Goal: Information Seeking & Learning: Learn about a topic

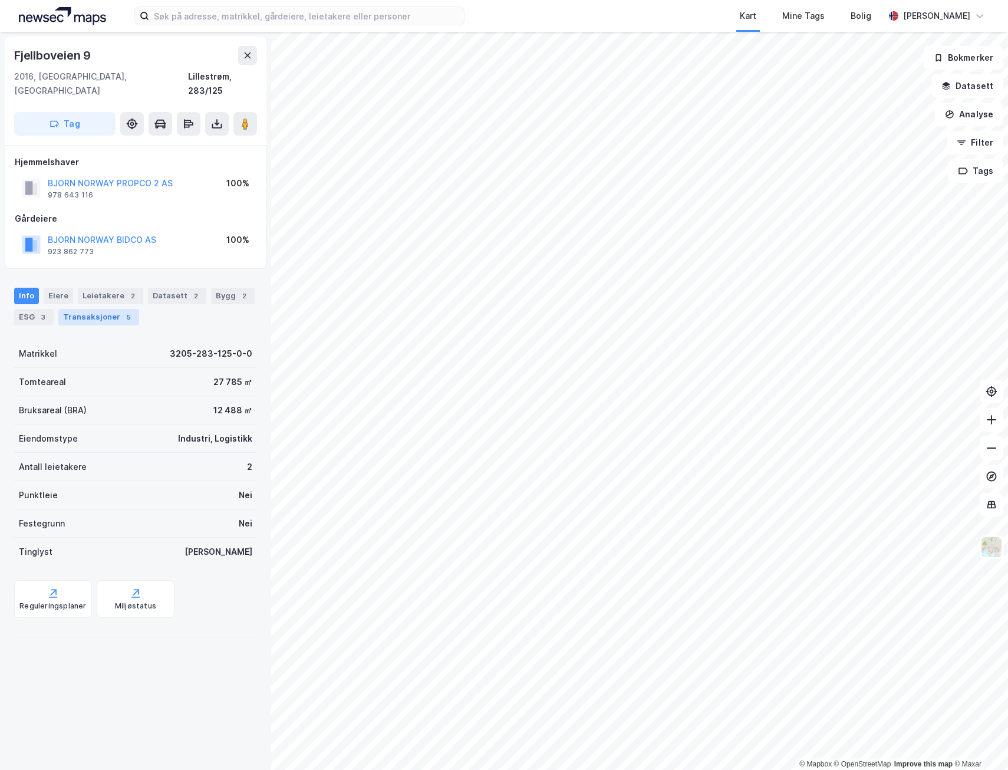
click at [113, 309] on div "Transaksjoner 5" at bounding box center [98, 317] width 81 height 17
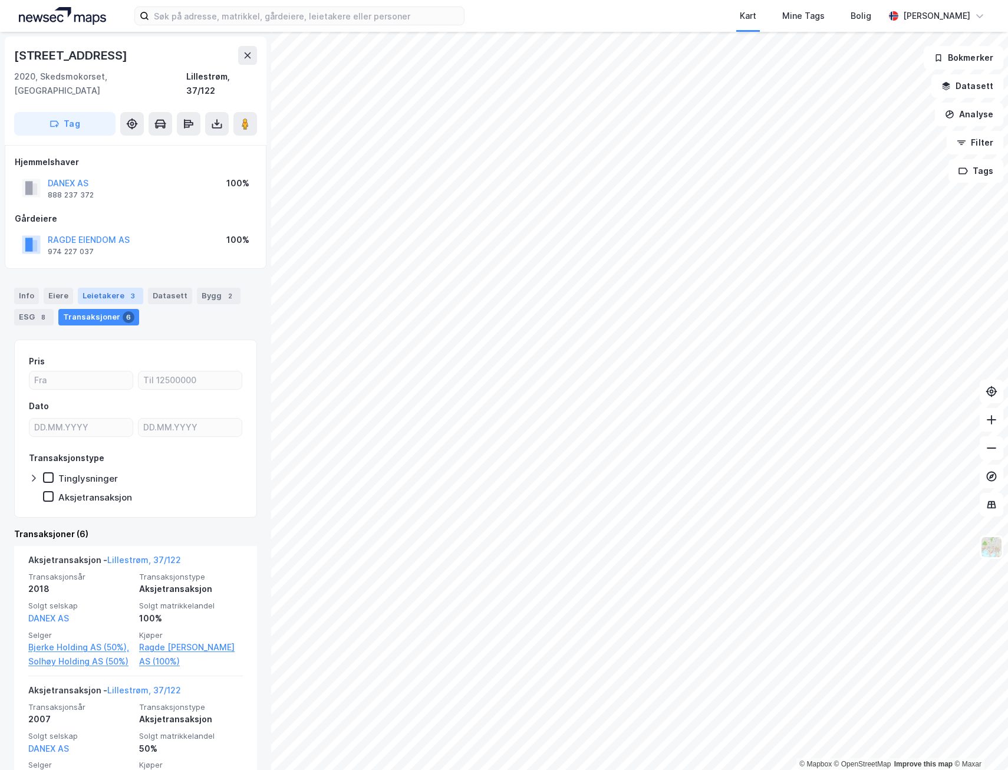
click at [116, 288] on div "Leietakere 3" at bounding box center [110, 296] width 65 height 17
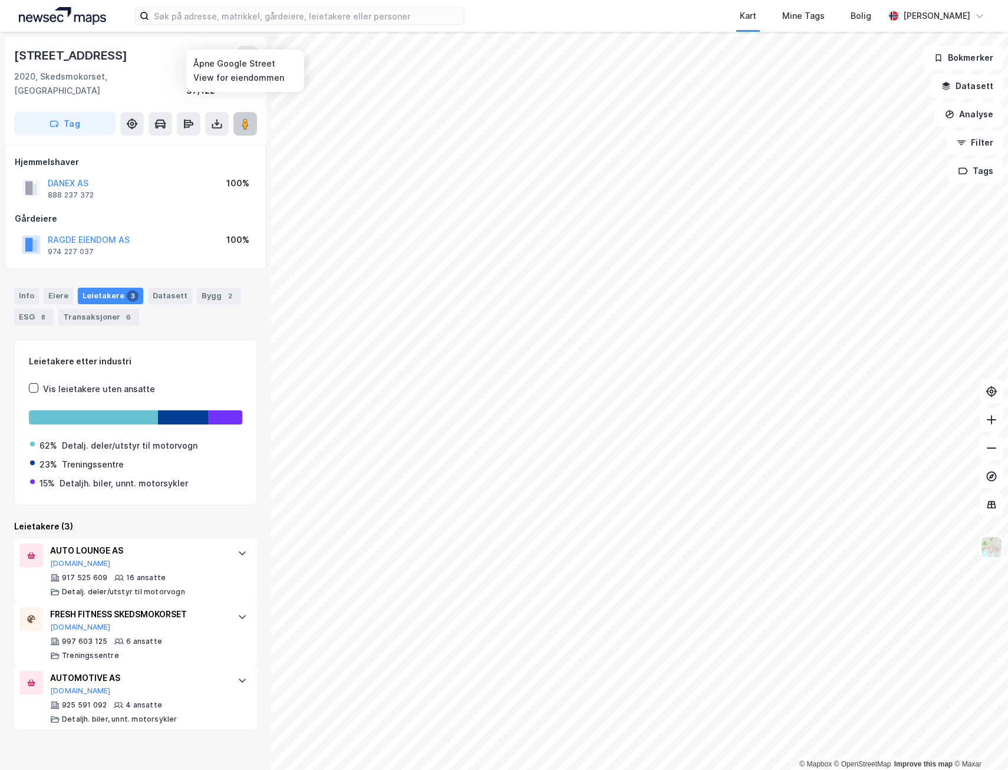
click at [243, 118] on image at bounding box center [245, 124] width 7 height 12
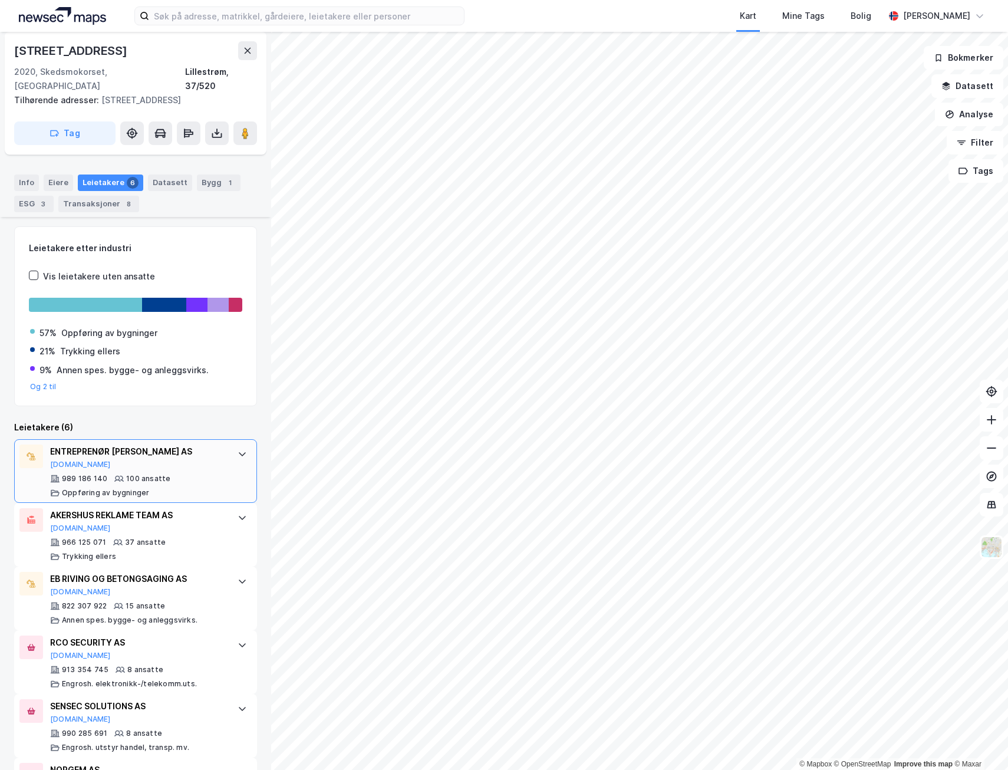
scroll to position [122, 0]
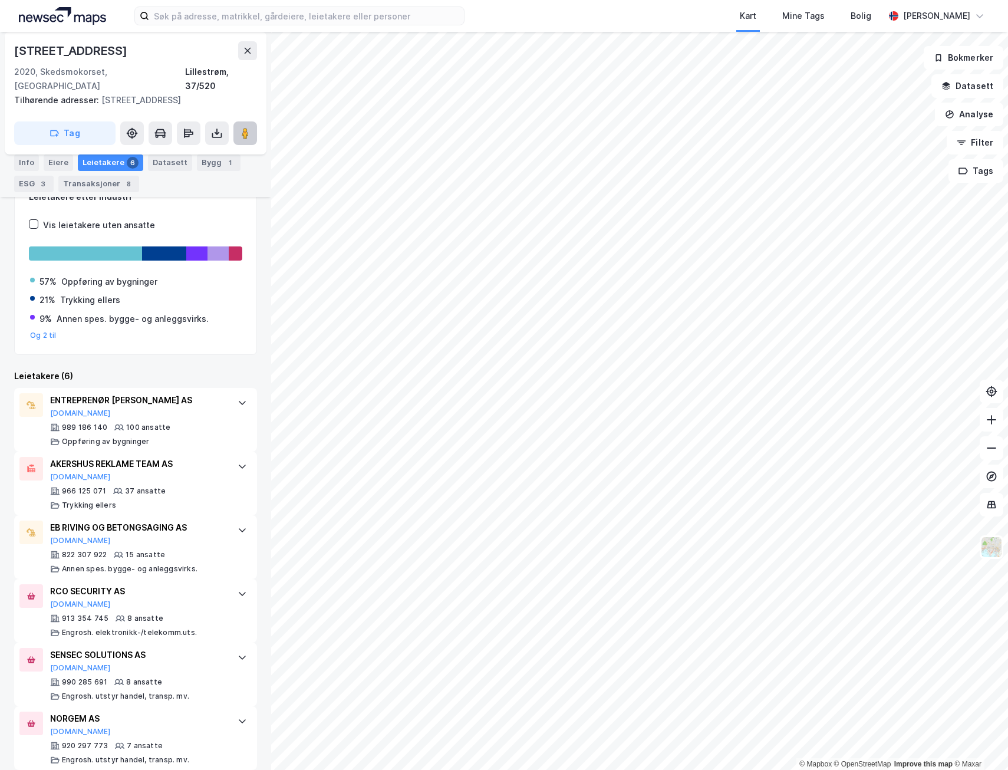
click at [249, 127] on image at bounding box center [245, 133] width 7 height 12
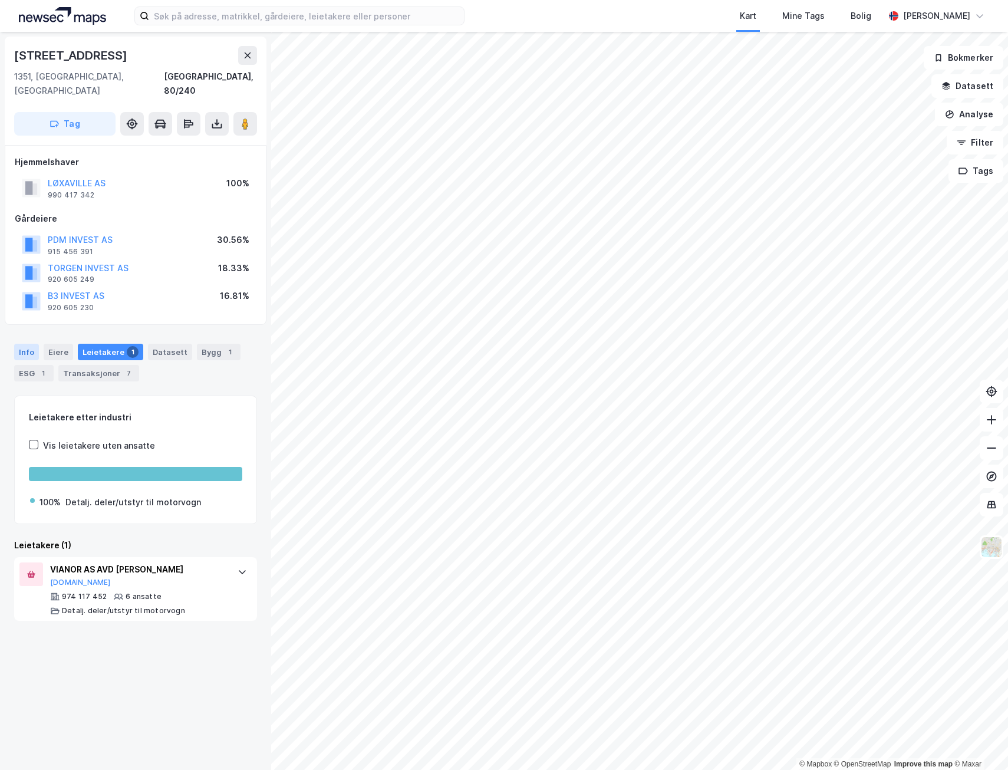
click at [16, 344] on div "Info" at bounding box center [26, 352] width 25 height 17
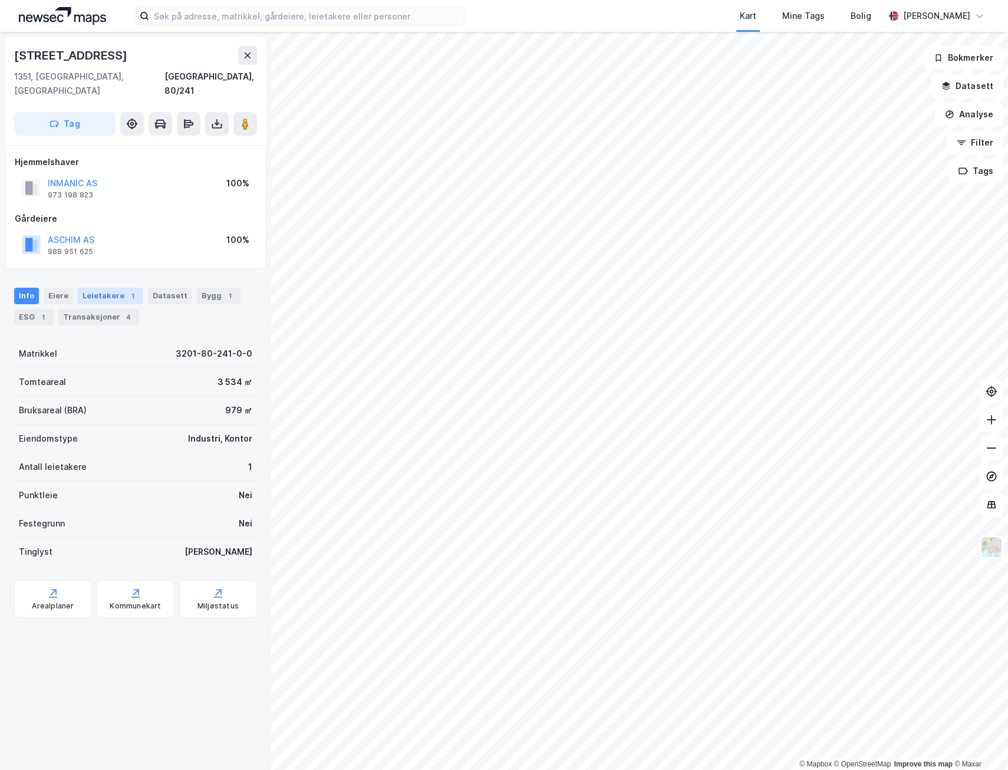
click at [107, 288] on div "Leietakere 1" at bounding box center [110, 296] width 65 height 17
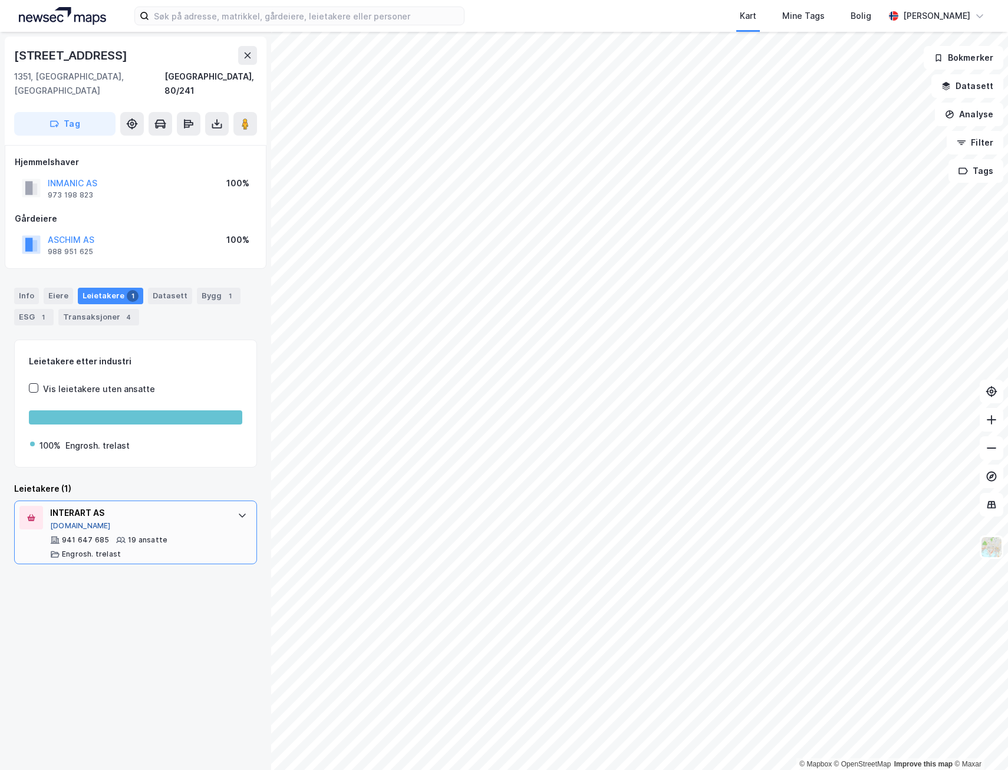
click at [67, 521] on button "[DOMAIN_NAME]" at bounding box center [80, 525] width 61 height 9
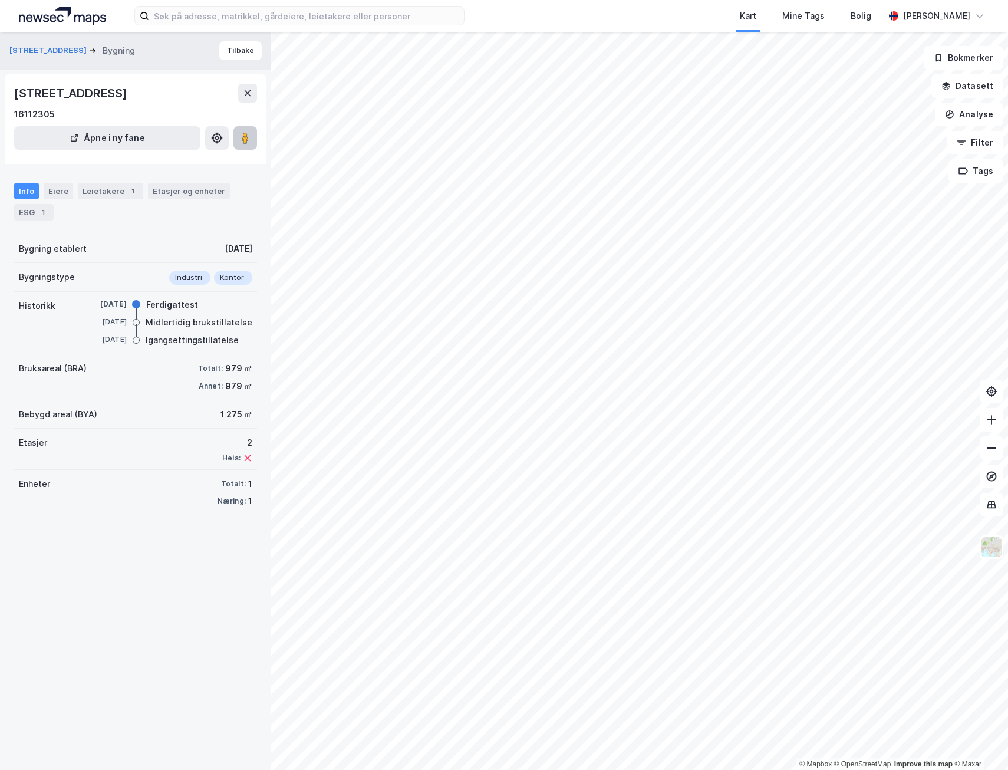
click at [249, 136] on icon at bounding box center [245, 138] width 12 height 12
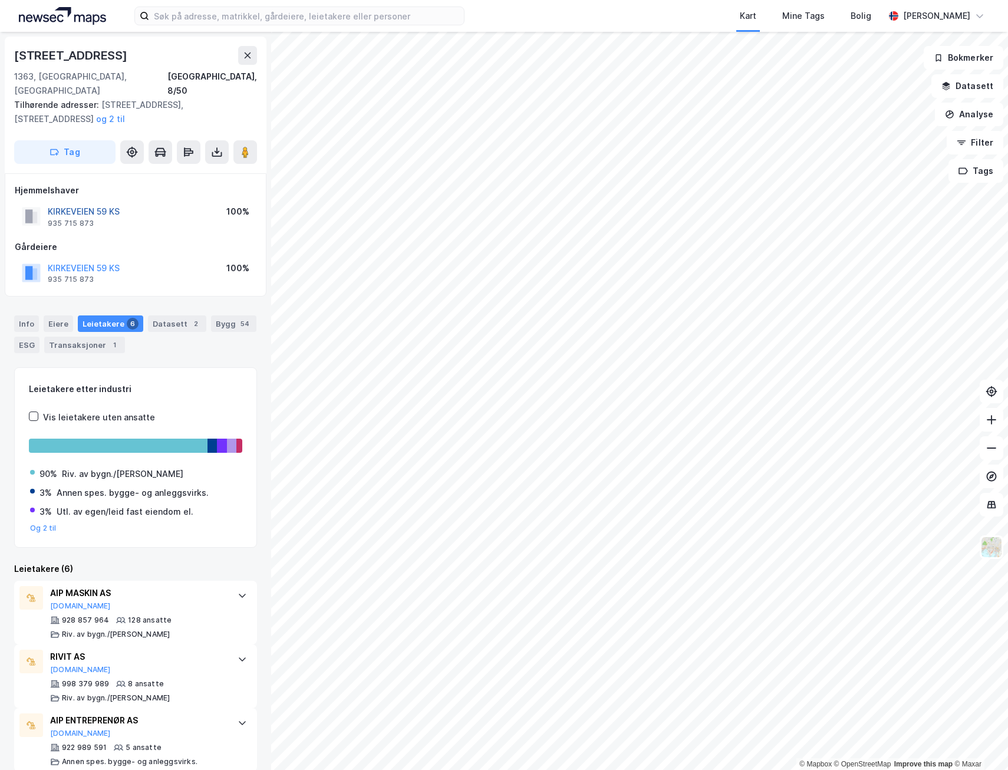
click at [0, 0] on button "KIRKEVEIEN 59 KS" at bounding box center [0, 0] width 0 height 0
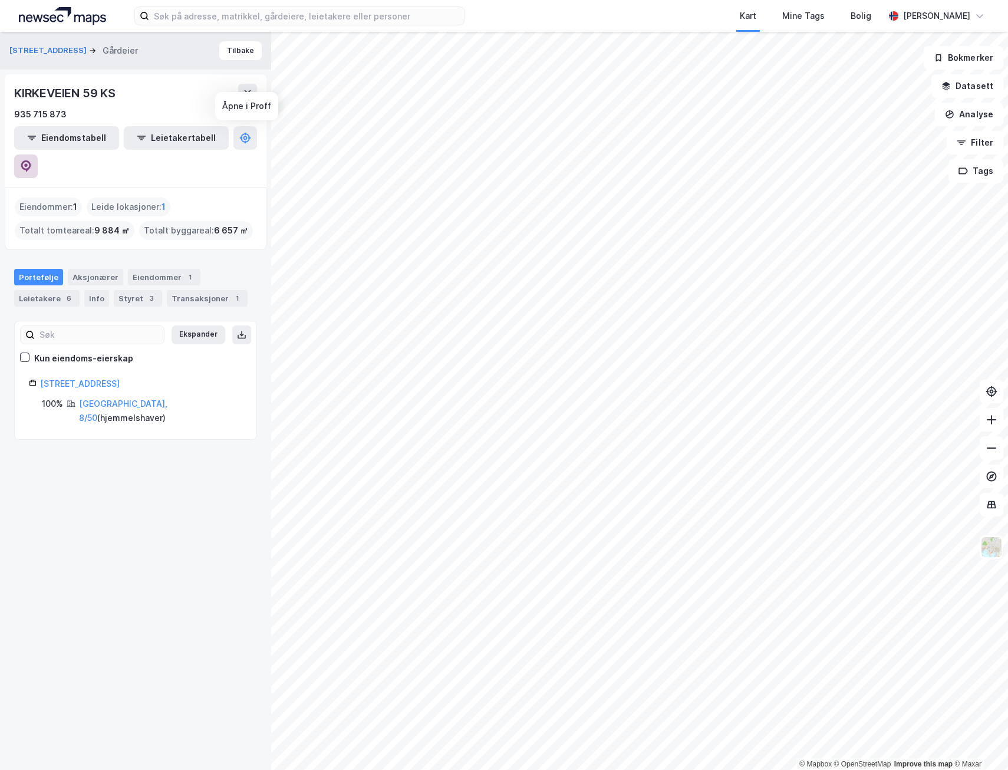
click at [38, 154] on button at bounding box center [26, 166] width 24 height 24
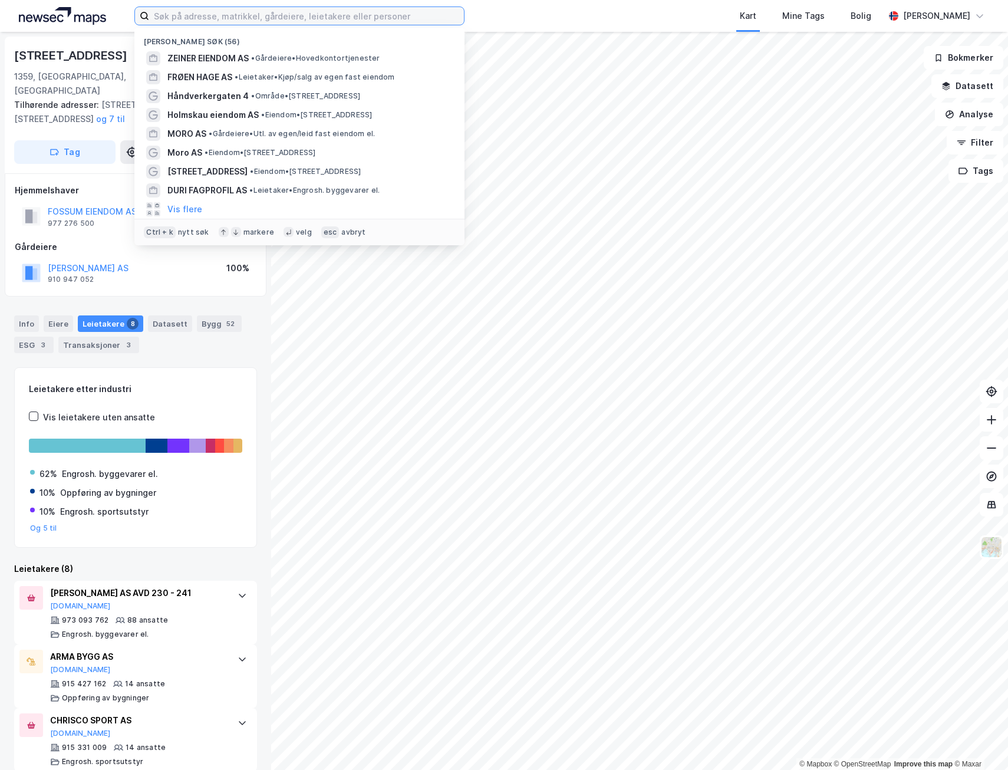
click at [233, 11] on input at bounding box center [306, 16] width 315 height 18
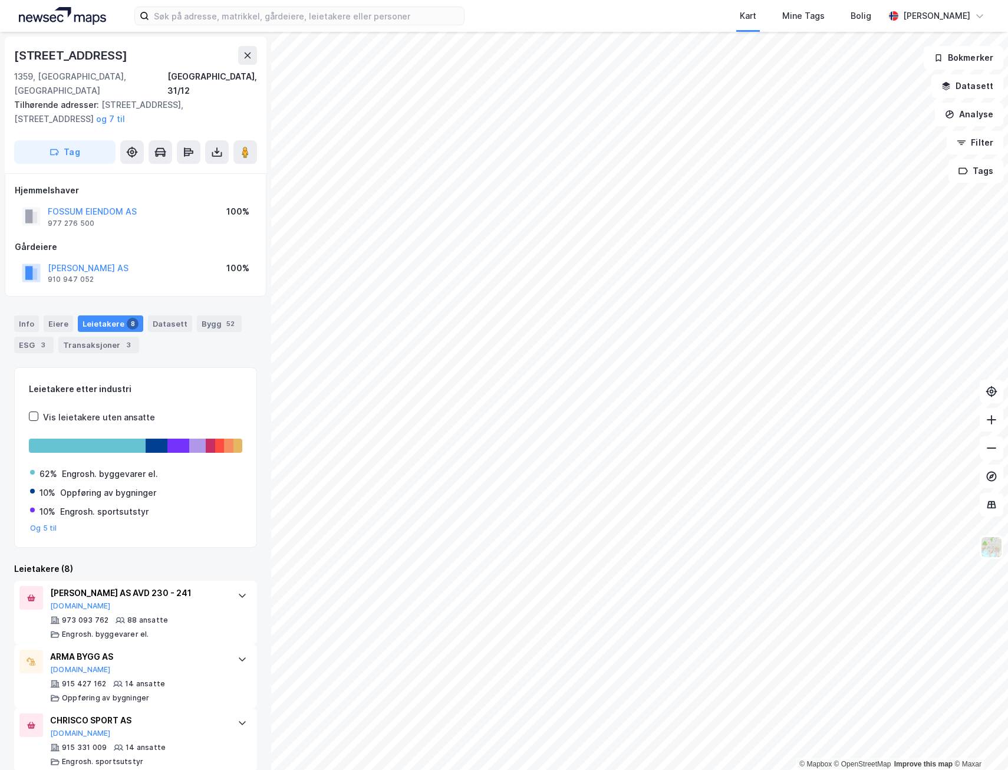
click at [120, 12] on div "Kart Mine Tags Bolig [PERSON_NAME]" at bounding box center [504, 16] width 1008 height 32
click at [252, 60] on button at bounding box center [247, 55] width 19 height 19
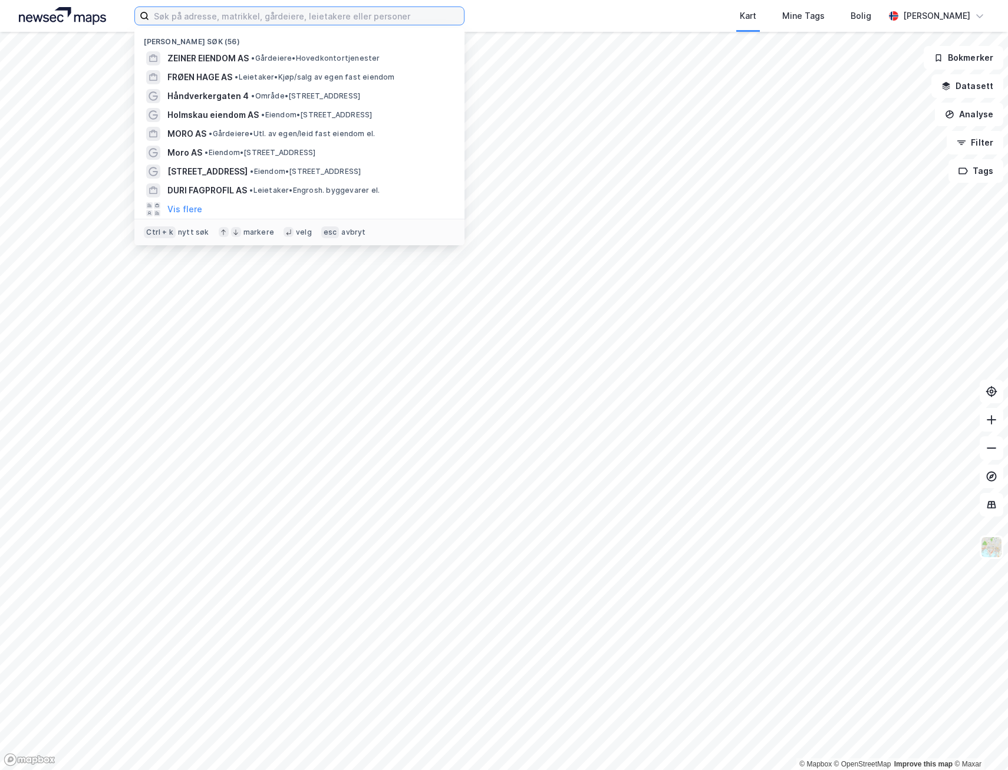
click at [212, 14] on input at bounding box center [306, 16] width 315 height 18
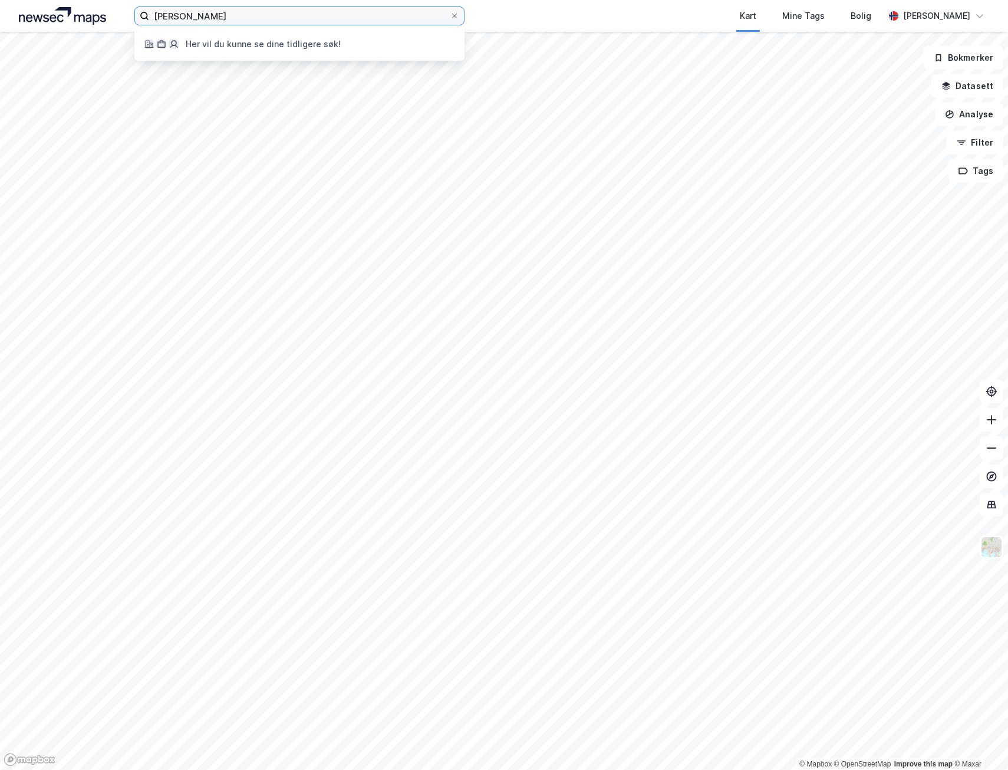
type input "J"
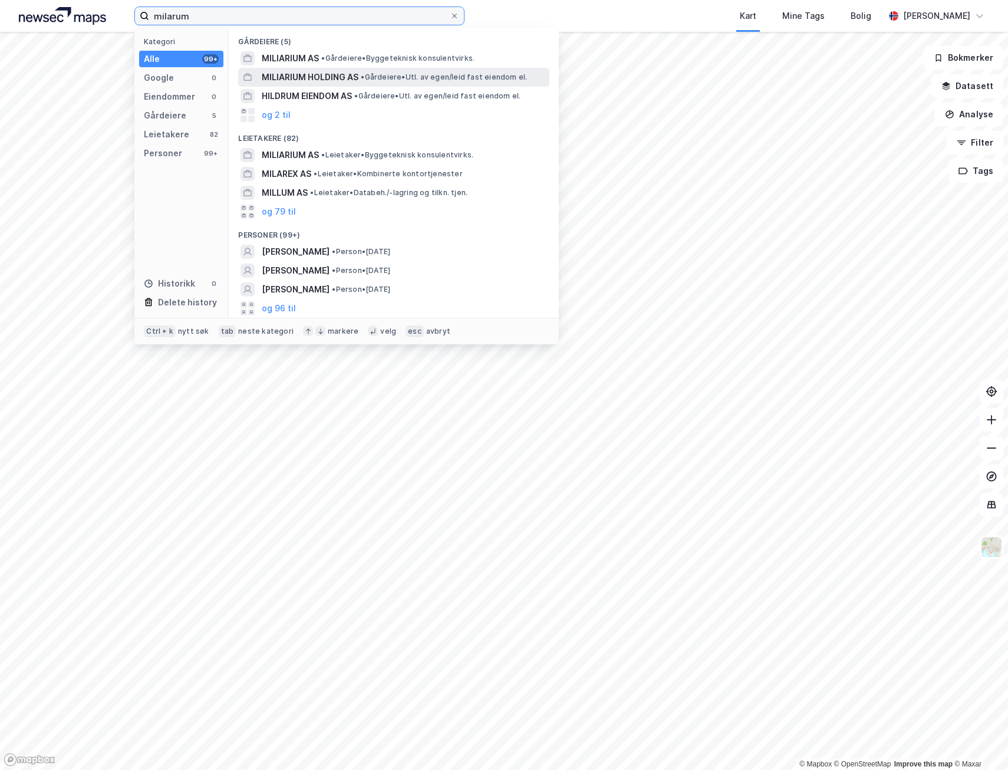
type input "milarum"
click at [305, 76] on span "MILIARIUM HOLDING AS" at bounding box center [310, 77] width 97 height 14
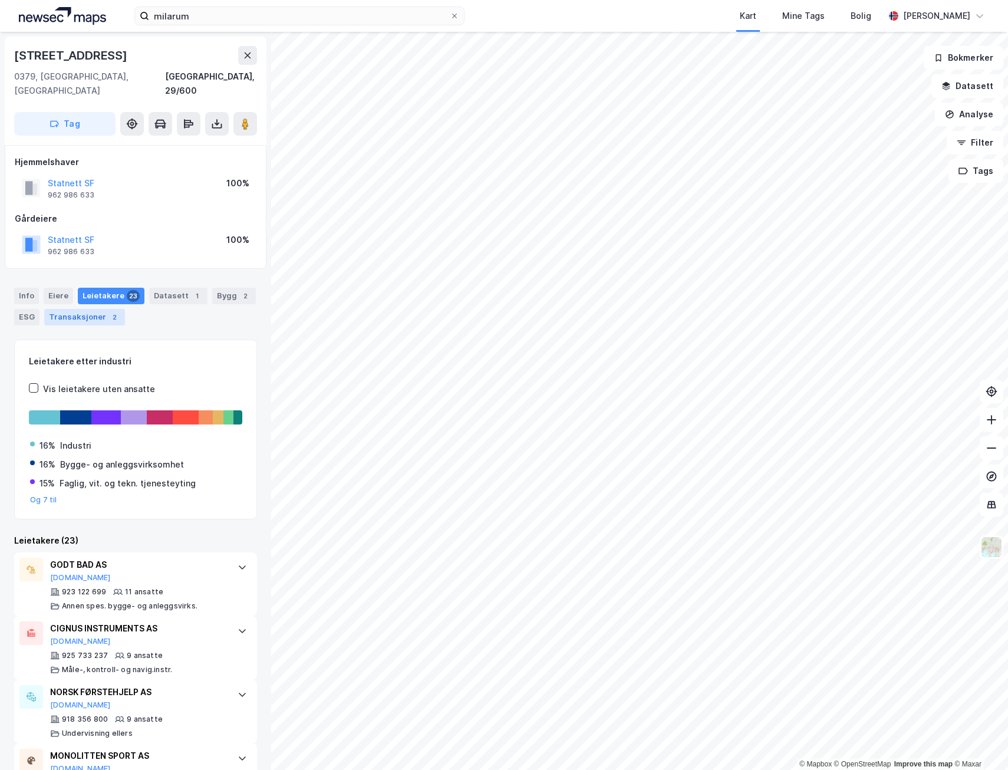
click at [71, 309] on div "Transaksjoner 2" at bounding box center [84, 317] width 81 height 17
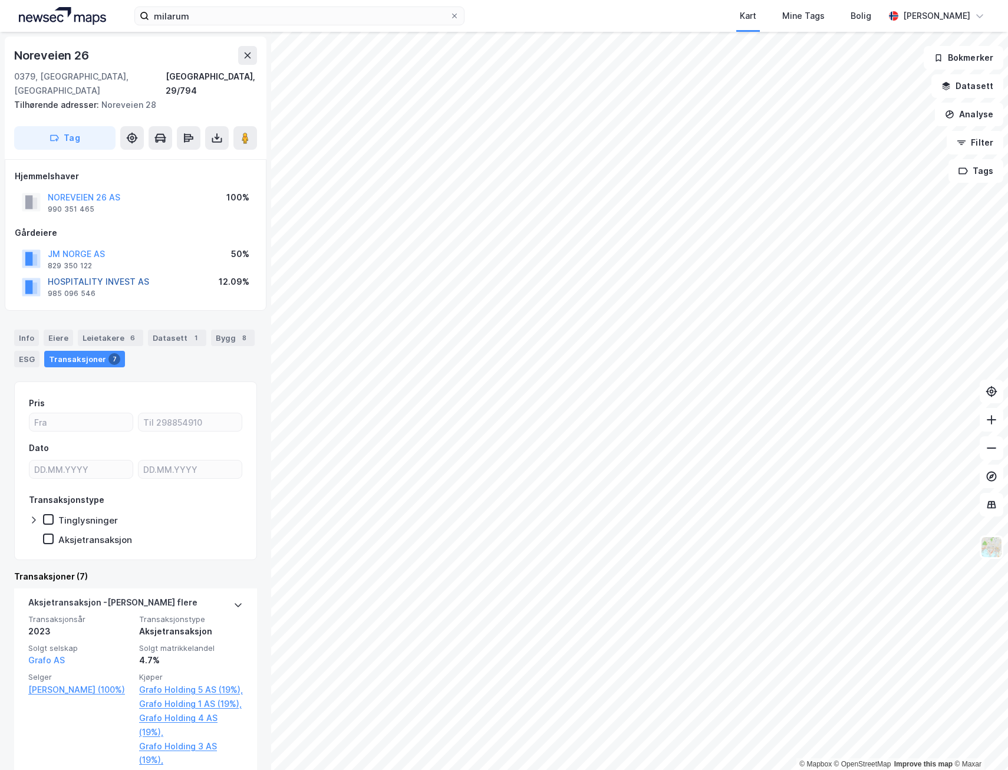
click at [0, 0] on button "HOSPITALITY INVEST AS" at bounding box center [0, 0] width 0 height 0
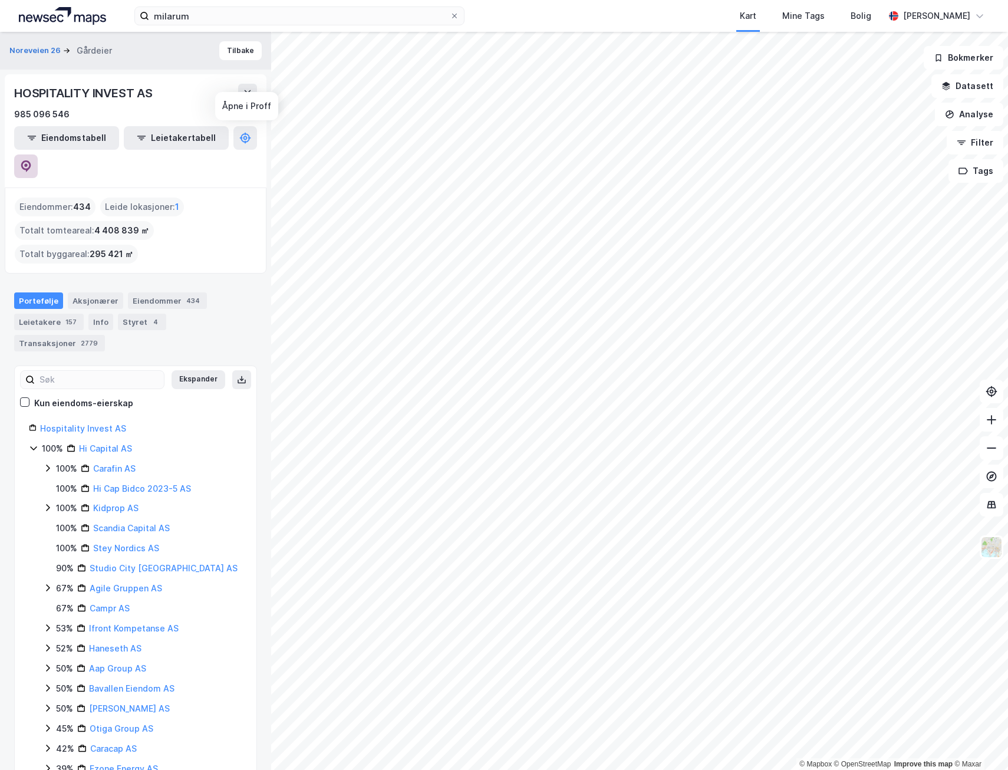
click at [32, 160] on icon at bounding box center [26, 166] width 12 height 12
